Goal: Information Seeking & Learning: Find contact information

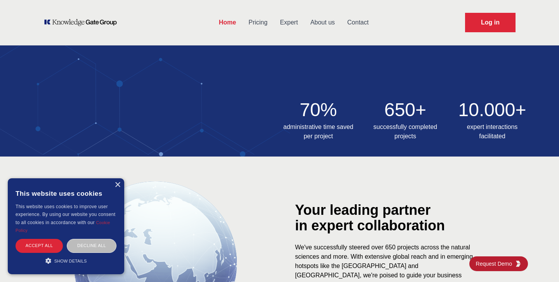
scroll to position [236, 0]
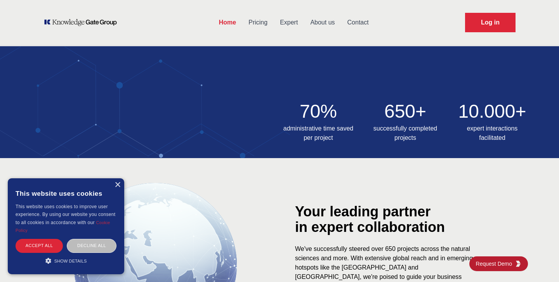
click at [354, 20] on link "Contact" at bounding box center [358, 22] width 34 height 20
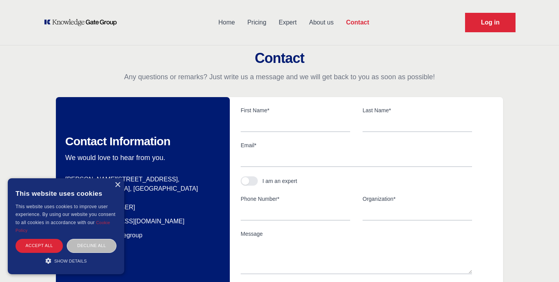
click at [111, 185] on div "This website uses cookies" at bounding box center [66, 193] width 101 height 19
click at [117, 183] on div "×" at bounding box center [118, 185] width 6 height 6
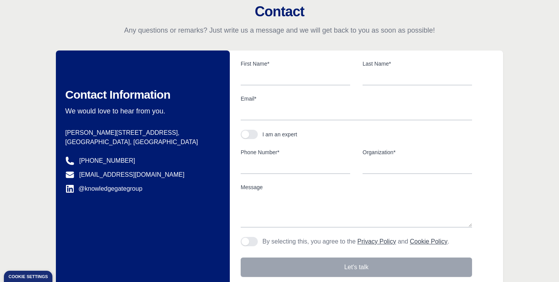
scroll to position [52, 0]
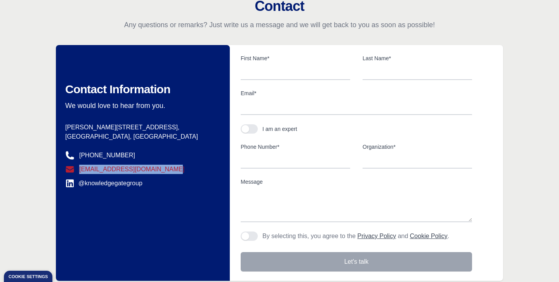
copy link "[EMAIL_ADDRESS][DOMAIN_NAME]"
drag, startPoint x: 151, startPoint y: 171, endPoint x: 67, endPoint y: 172, distance: 83.5
click at [67, 172] on dd "[EMAIL_ADDRESS][DOMAIN_NAME]" at bounding box center [138, 169] width 146 height 9
drag, startPoint x: 121, startPoint y: 154, endPoint x: 79, endPoint y: 157, distance: 41.7
click at [79, 157] on dd "[PHONE_NUMBER]" at bounding box center [138, 155] width 146 height 9
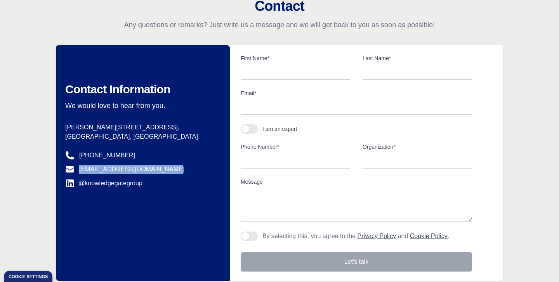
copy link "[PHONE_NUMBER]"
